Goal: Task Accomplishment & Management: Manage account settings

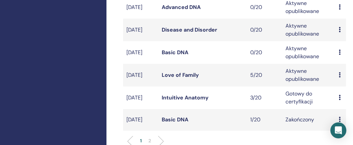
scroll to position [220, 0]
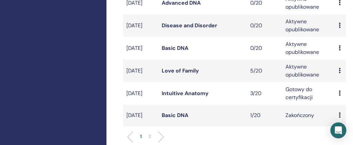
click at [198, 74] on link "Love of Family" at bounding box center [180, 70] width 37 height 7
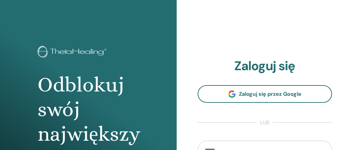
scroll to position [3, 0]
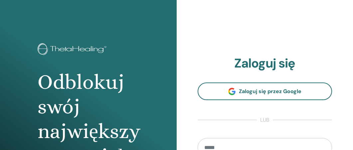
type input "**********"
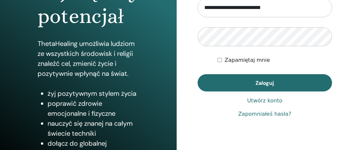
scroll to position [143, 0]
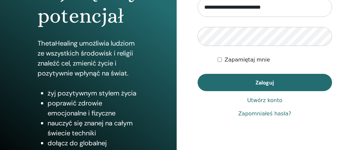
drag, startPoint x: 355, startPoint y: 46, endPoint x: 353, endPoint y: 106, distance: 60.6
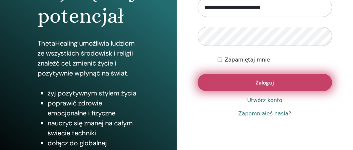
click at [268, 80] on span "Zaloguj" at bounding box center [264, 82] width 18 height 7
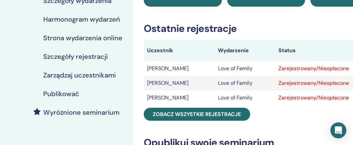
scroll to position [92, 0]
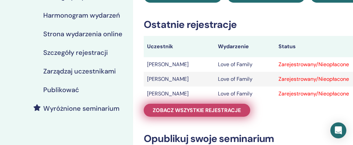
click at [207, 110] on span "Zobacz wszystkie rejestracje" at bounding box center [197, 110] width 88 height 7
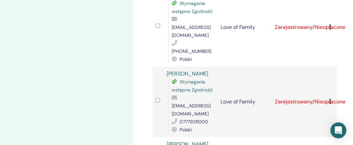
scroll to position [456, 0]
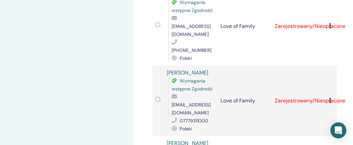
drag, startPoint x: 215, startPoint y: 103, endPoint x: 179, endPoint y: 104, distance: 36.3
copy div "[EMAIL_ADDRESS][DOMAIN_NAME]"
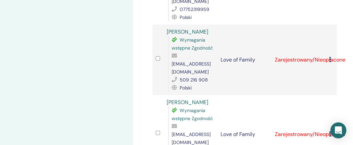
scroll to position [0, 0]
